Goal: Information Seeking & Learning: Check status

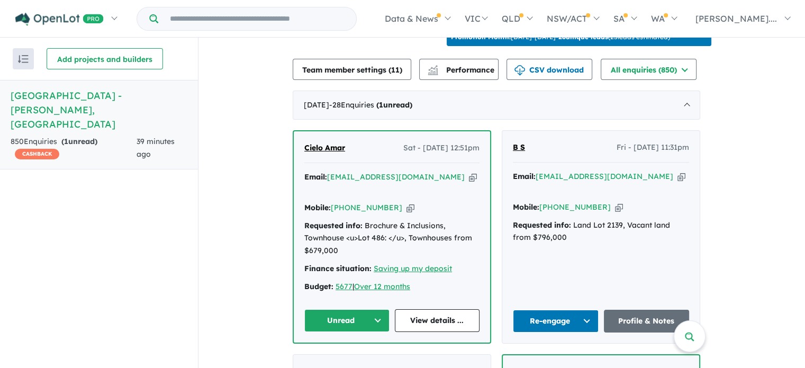
scroll to position [423, 0]
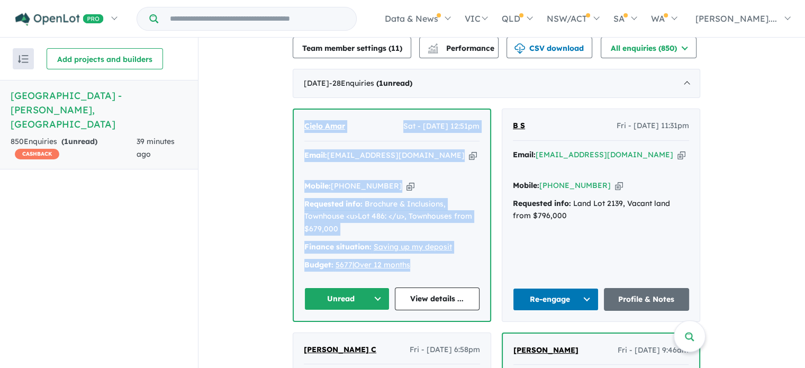
drag, startPoint x: 423, startPoint y: 242, endPoint x: 282, endPoint y: 105, distance: 197.2
copy div "Cielo Amar Sat - 30/08/2025, 12:51pm Email: cielo_amar3@yahoo.com Copied! Mobil…"
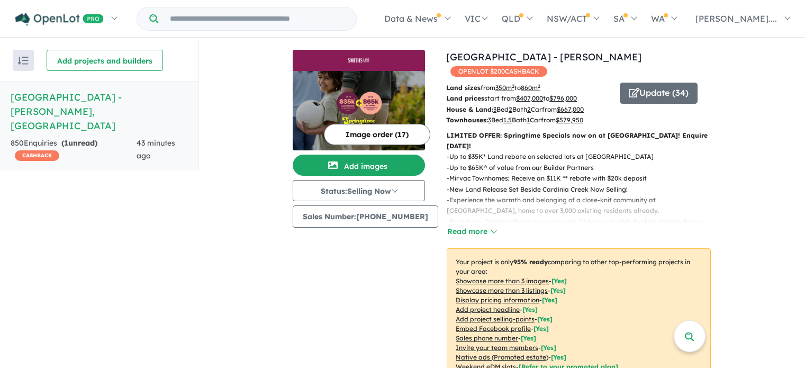
scroll to position [2, 0]
